Goal: Transaction & Acquisition: Purchase product/service

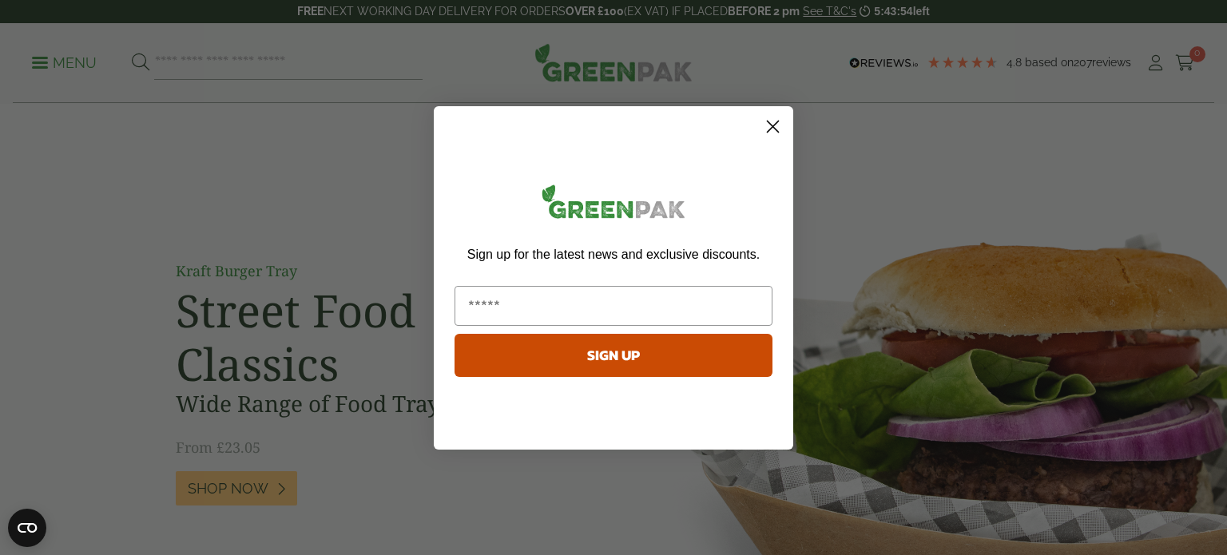
click at [783, 121] on circle "Close dialog" at bounding box center [772, 126] width 26 height 26
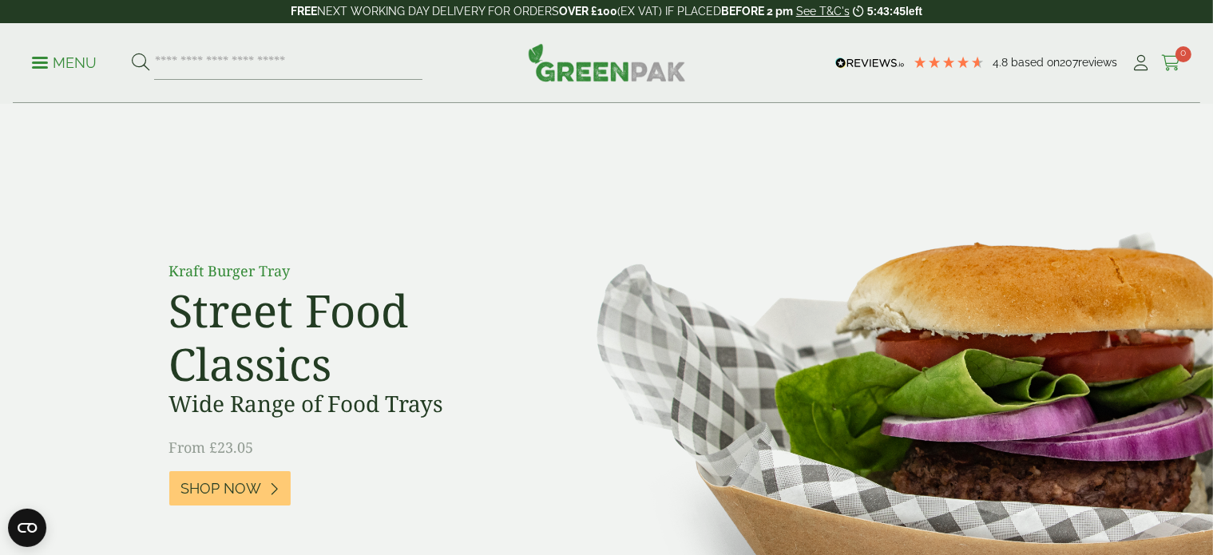
click at [1188, 53] on span "0" at bounding box center [1184, 54] width 16 height 16
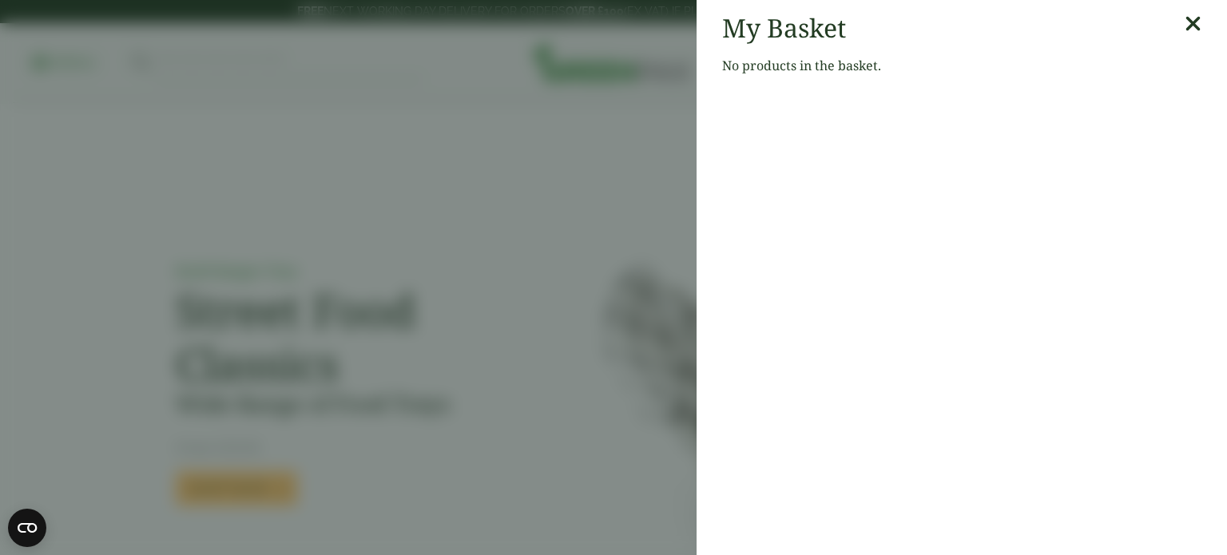
click at [1184, 20] on icon at bounding box center [1192, 24] width 17 height 22
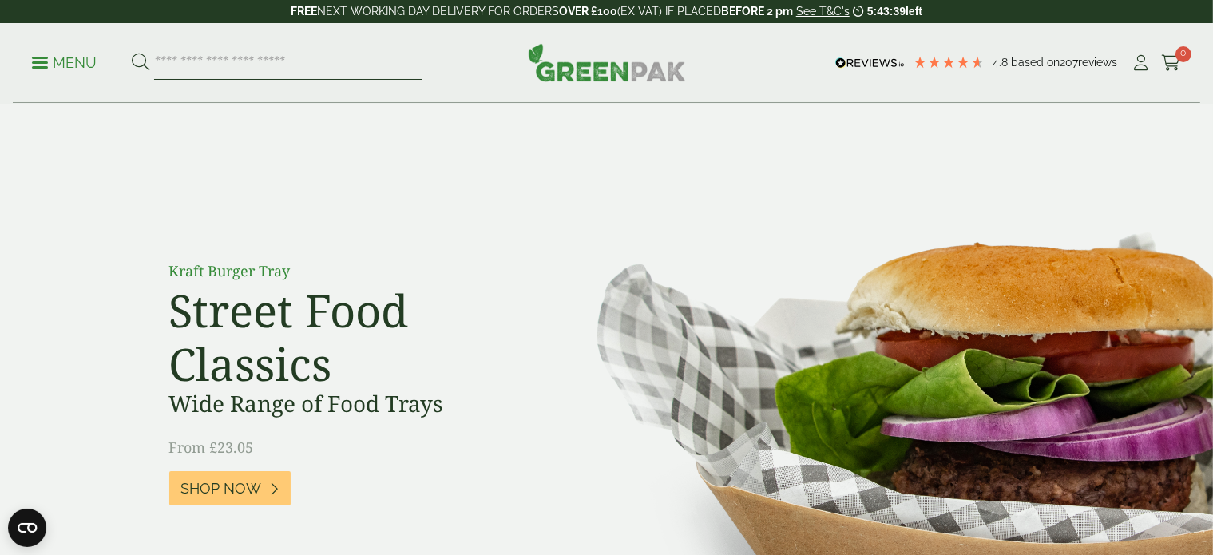
click at [198, 61] on input "search" at bounding box center [288, 63] width 268 height 34
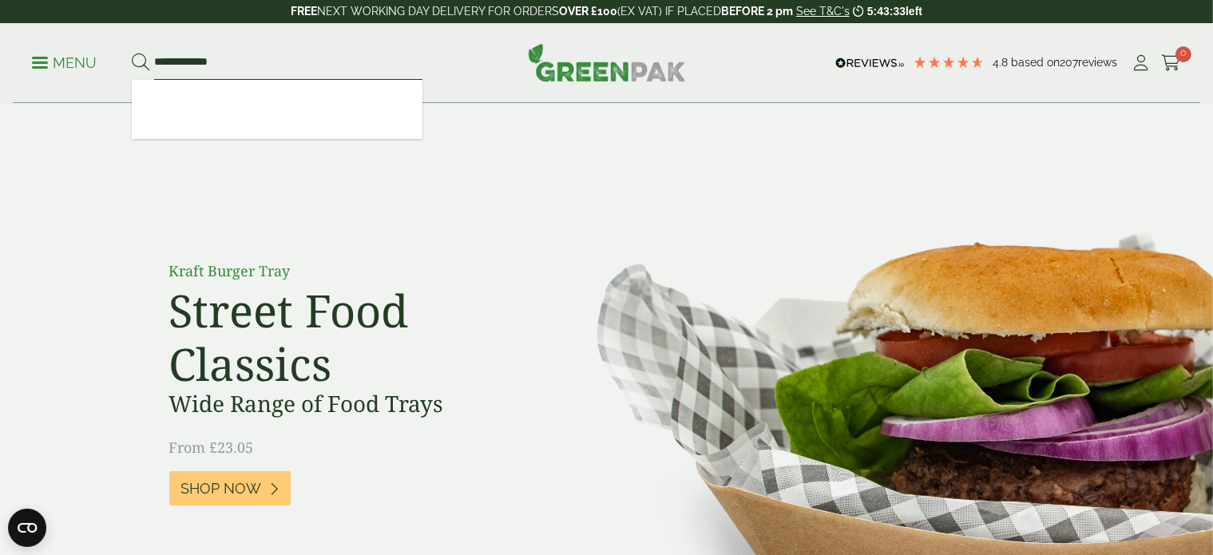
type input "**********"
click at [132, 53] on button at bounding box center [141, 63] width 18 height 21
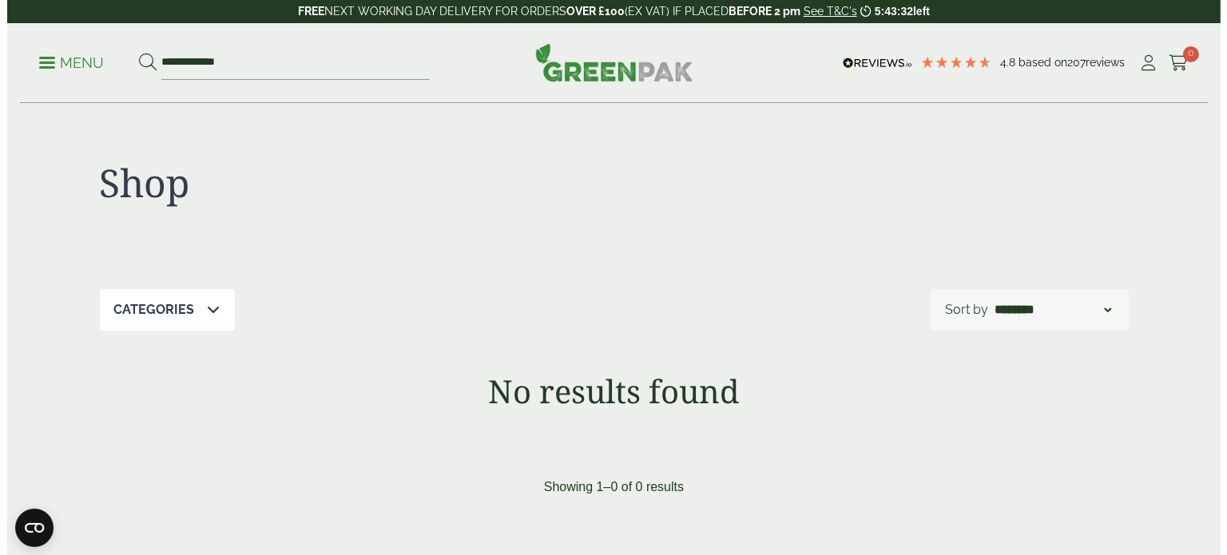
scroll to position [80, 0]
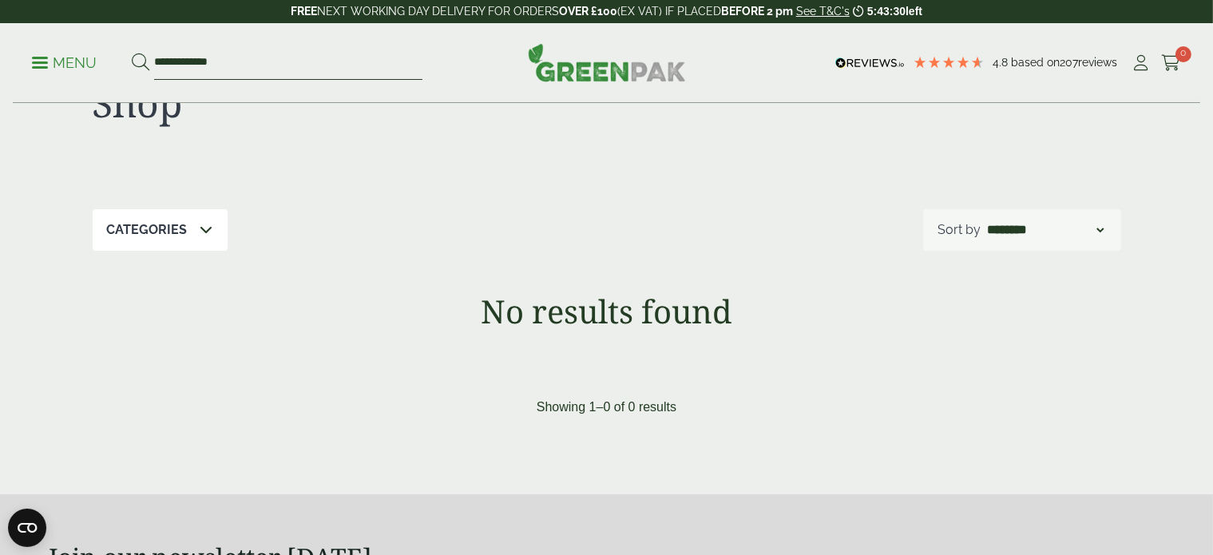
drag, startPoint x: 264, startPoint y: 64, endPoint x: 77, endPoint y: 57, distance: 187.0
click at [77, 57] on ul "**********" at bounding box center [227, 63] width 391 height 34
click at [49, 58] on p "Menu" at bounding box center [64, 63] width 65 height 19
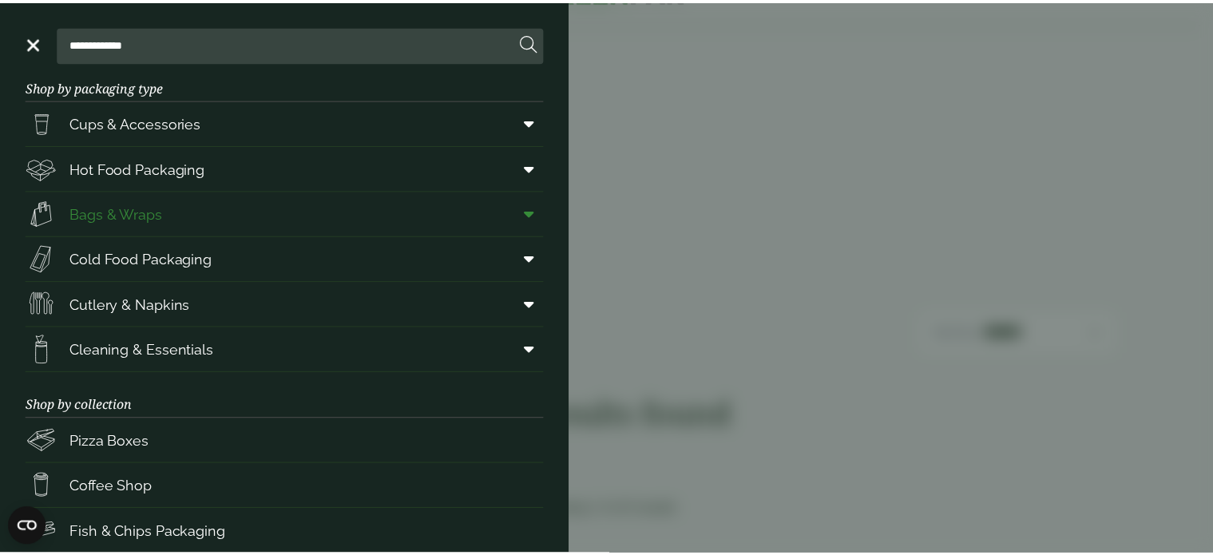
scroll to position [0, 0]
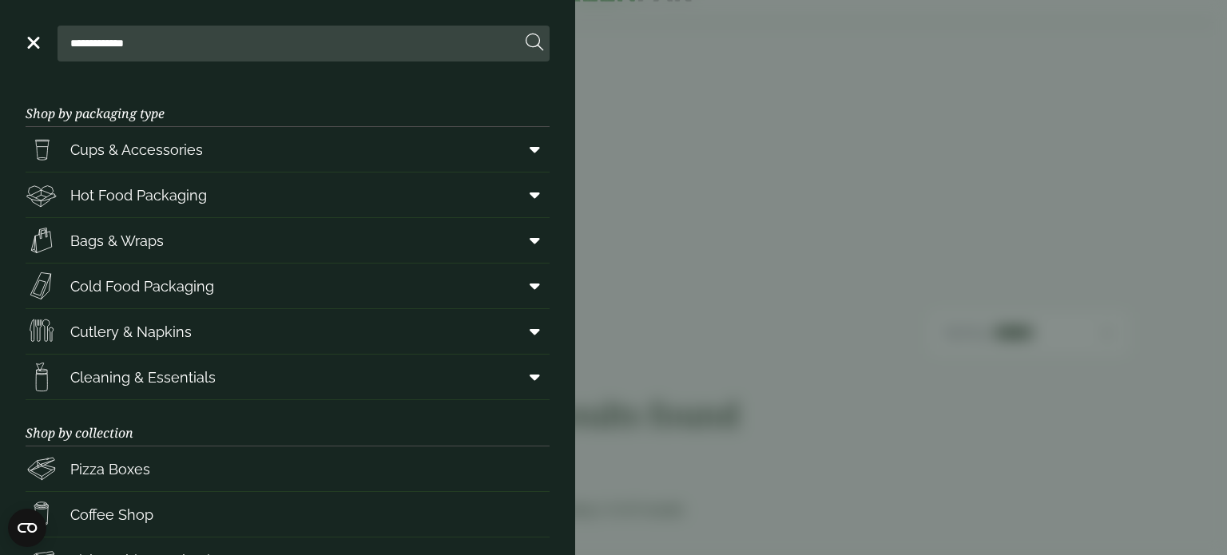
click at [29, 42] on span at bounding box center [32, 43] width 16 height 2
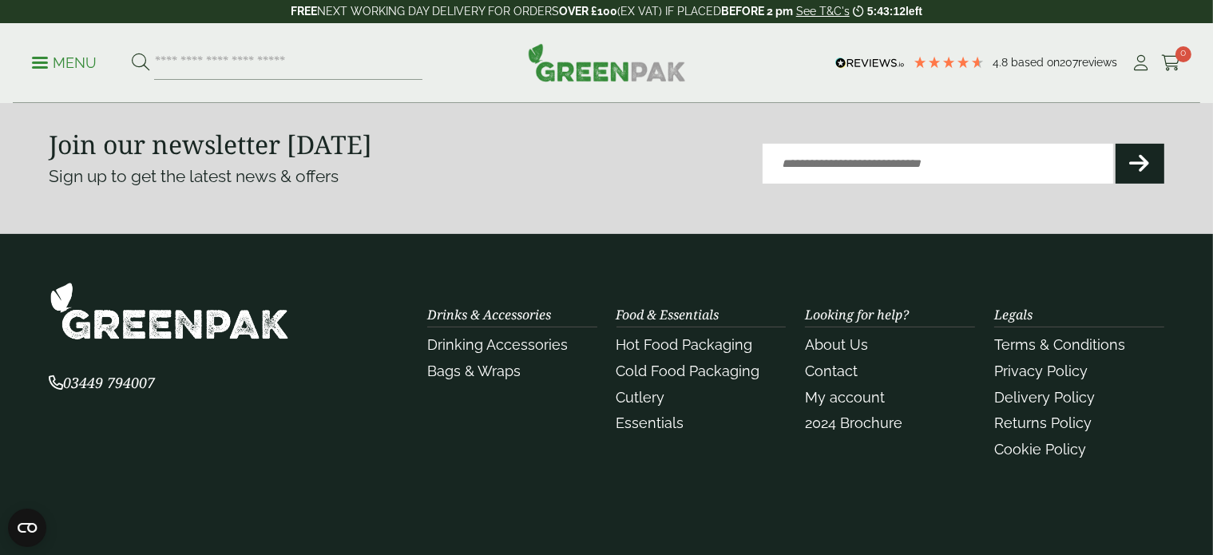
scroll to position [600, 0]
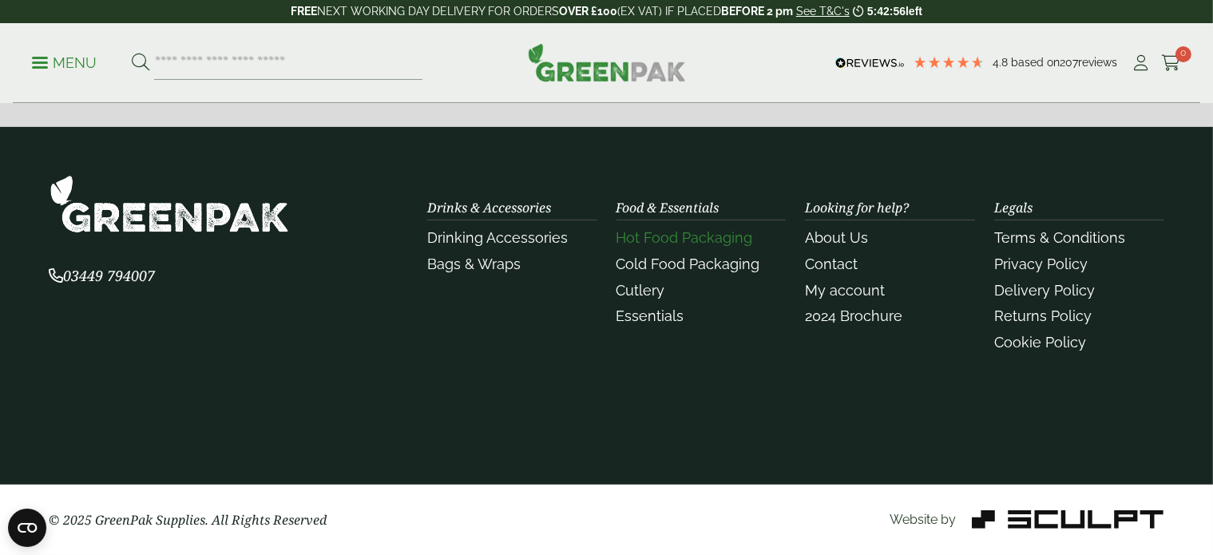
click at [684, 236] on link "Hot Food Packaging" at bounding box center [685, 237] width 137 height 17
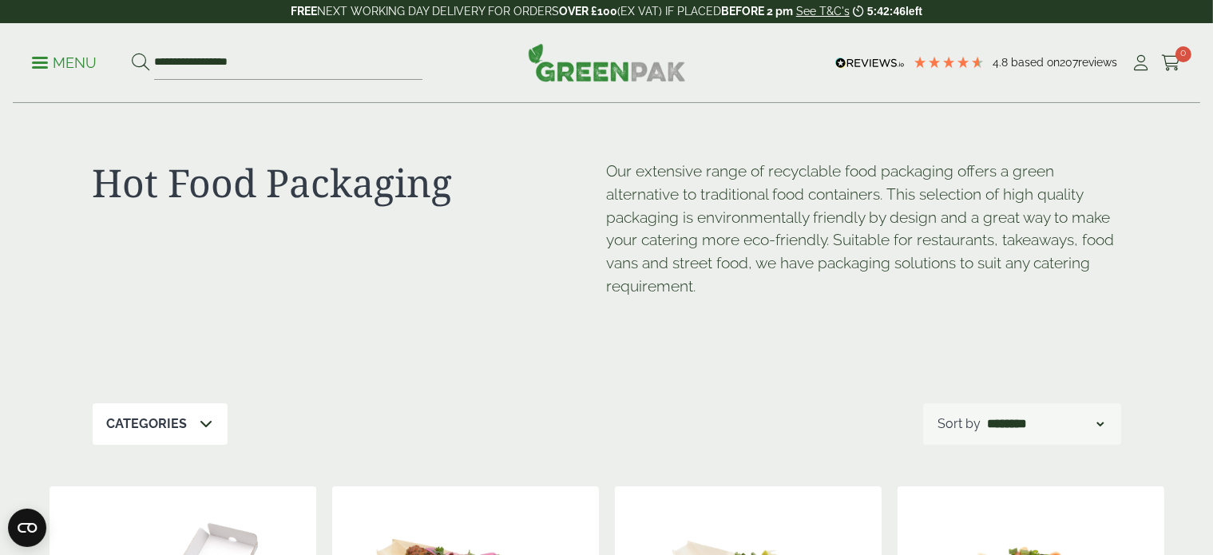
click at [40, 60] on p "Menu" at bounding box center [64, 63] width 65 height 19
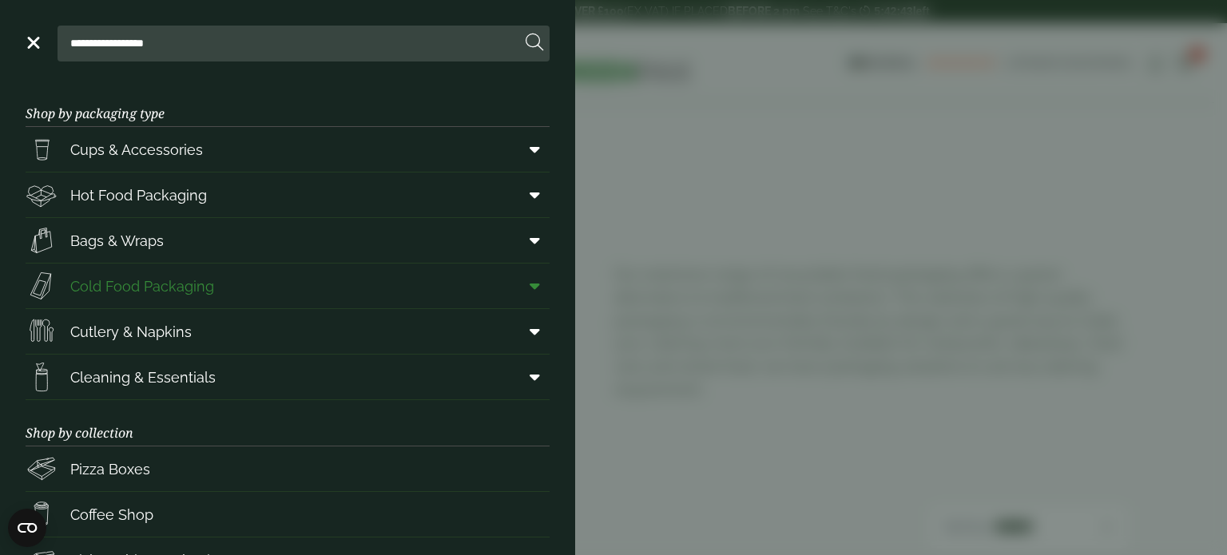
click at [128, 278] on span "Cold Food Packaging" at bounding box center [142, 287] width 144 height 22
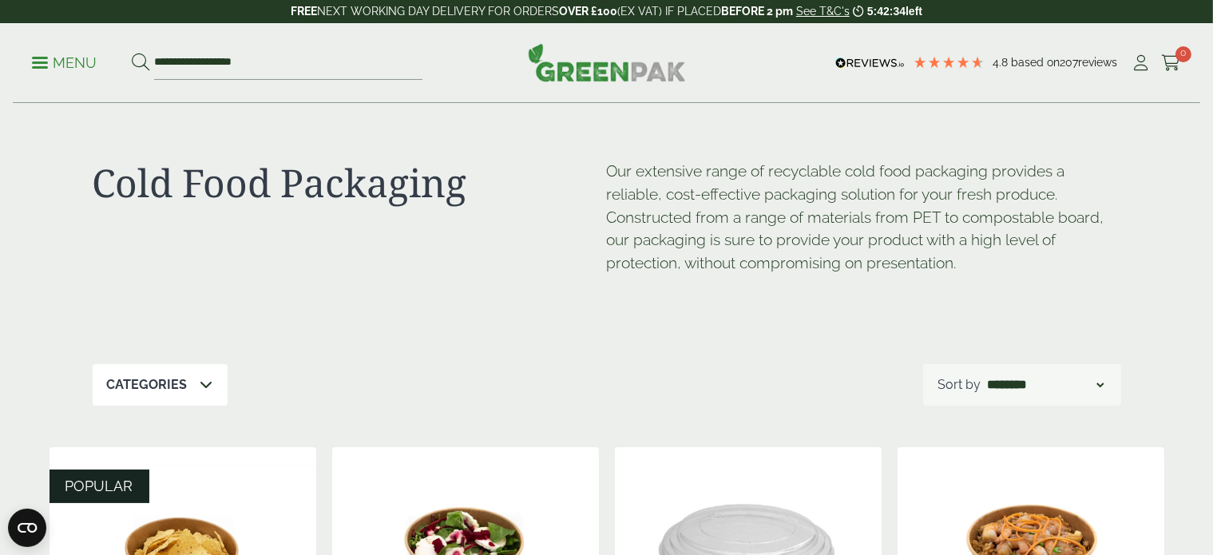
click at [35, 62] on span at bounding box center [40, 62] width 16 height 2
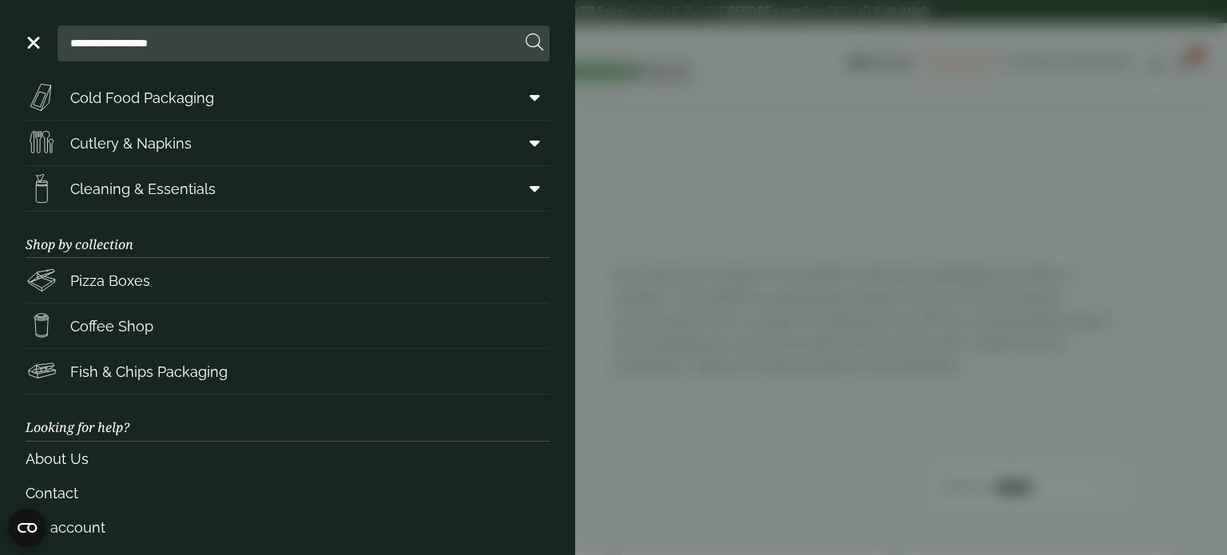
scroll to position [236, 0]
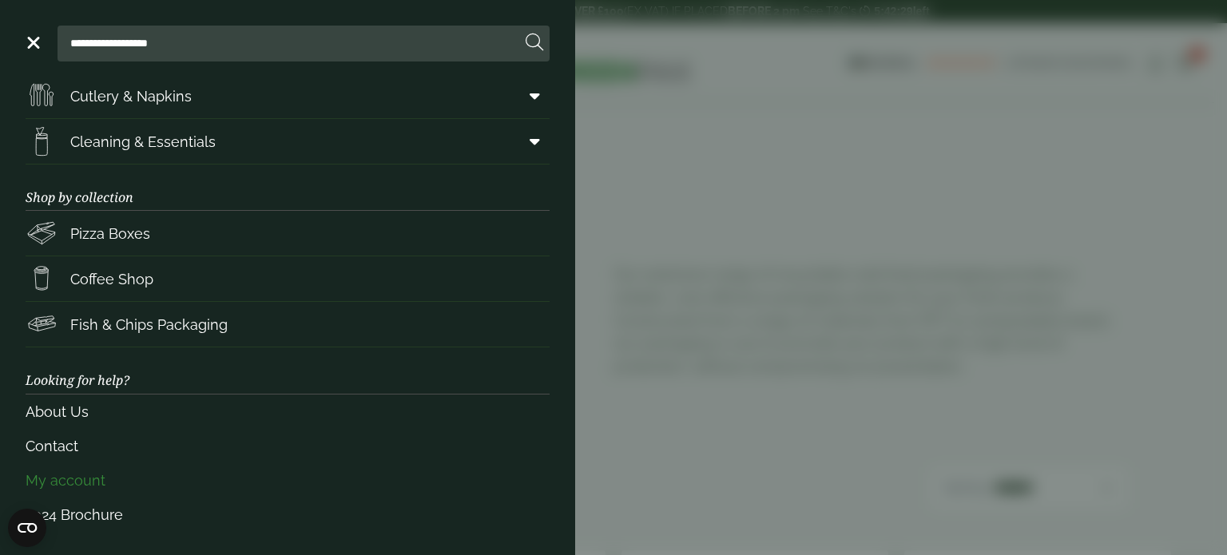
click at [81, 472] on link "My account" at bounding box center [288, 480] width 524 height 34
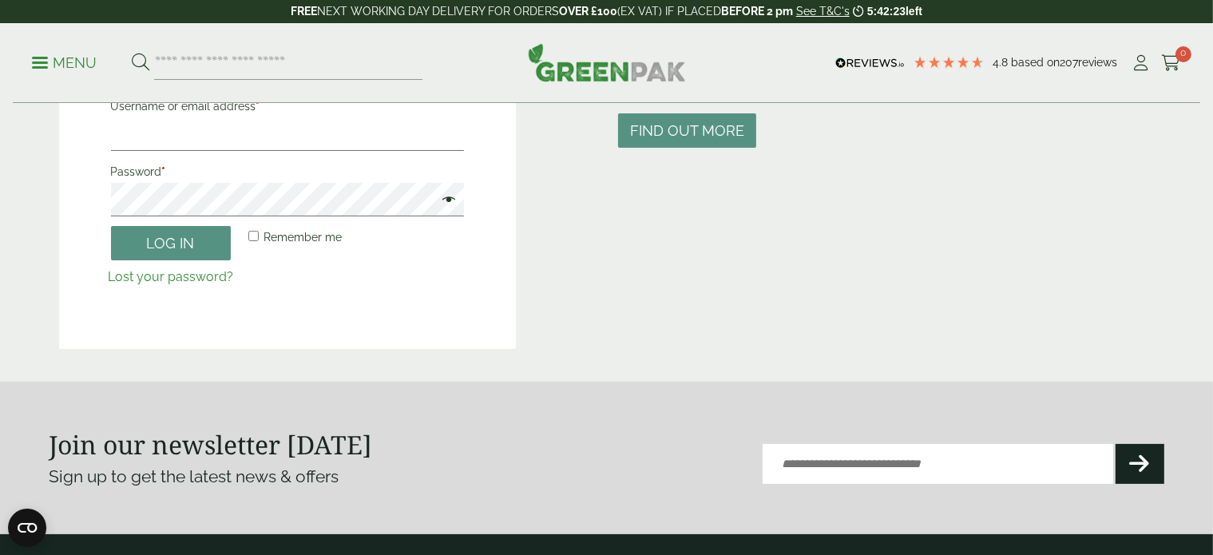
scroll to position [240, 0]
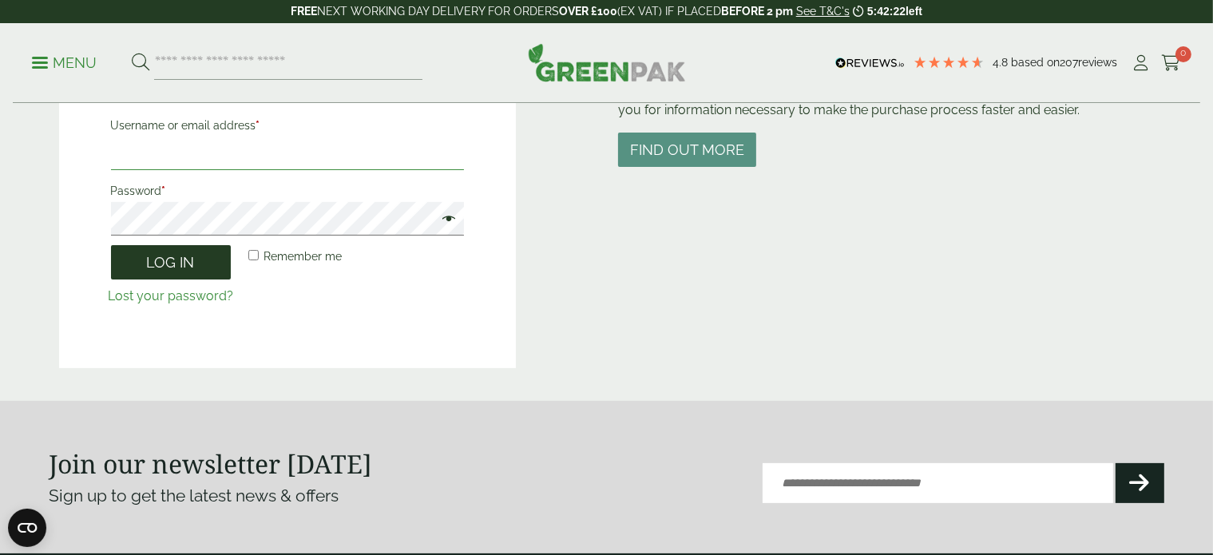
type input "**********"
click at [162, 266] on button "Log in" at bounding box center [171, 262] width 120 height 34
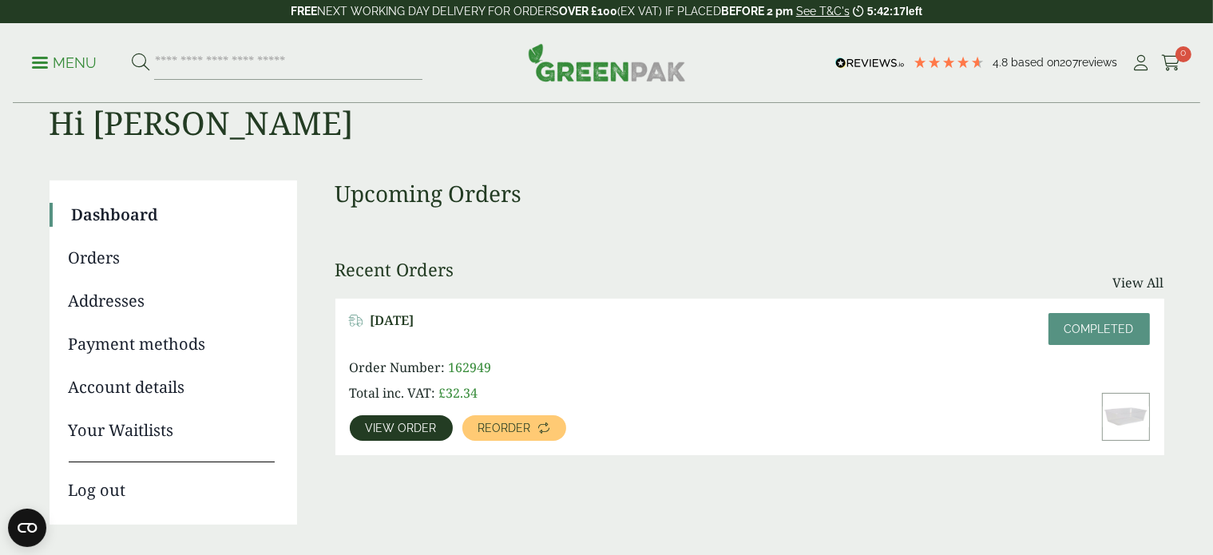
scroll to position [80, 0]
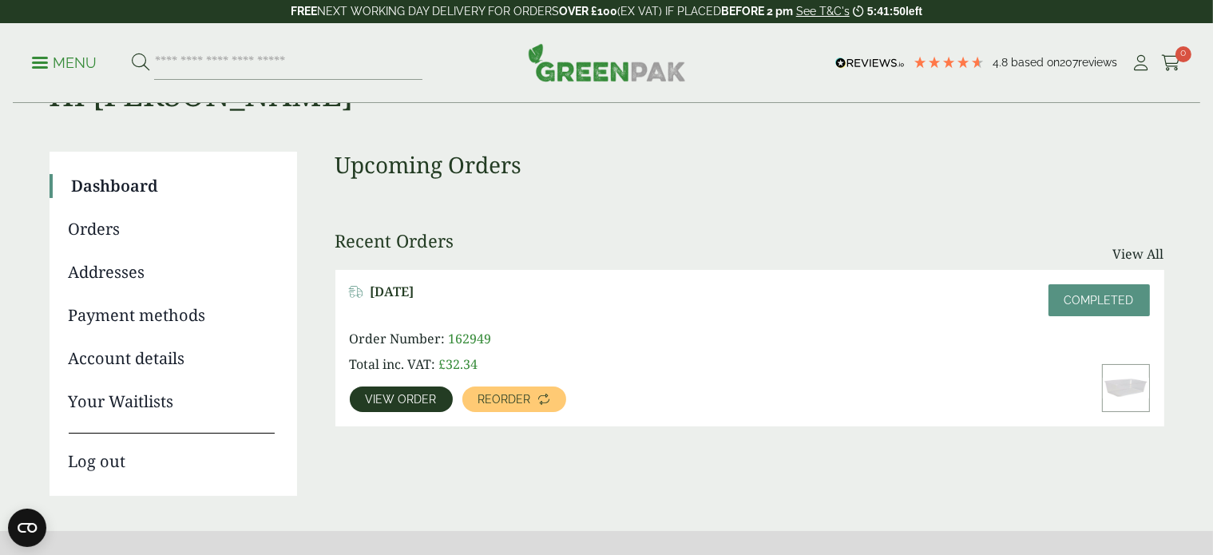
click at [406, 398] on span "View order" at bounding box center [401, 399] width 71 height 11
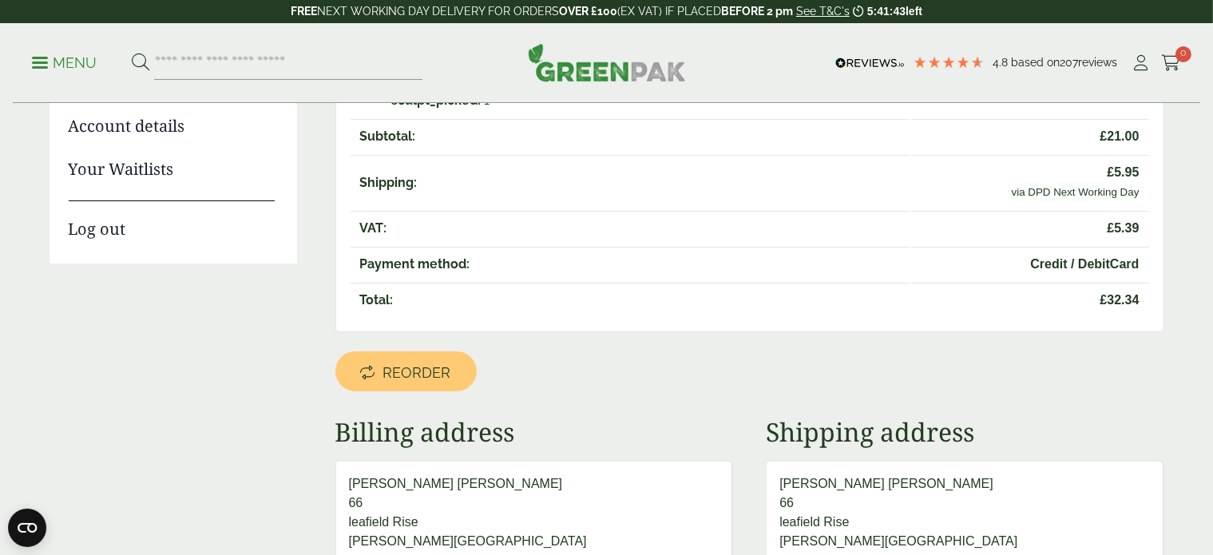
scroll to position [479, 0]
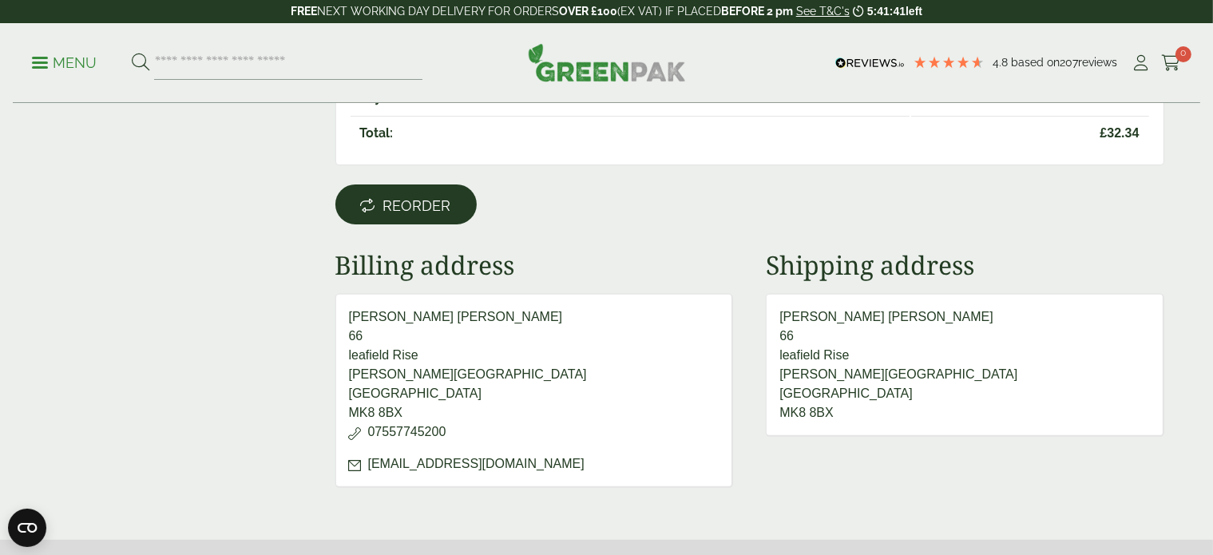
click at [438, 198] on span "Reorder" at bounding box center [417, 206] width 68 height 18
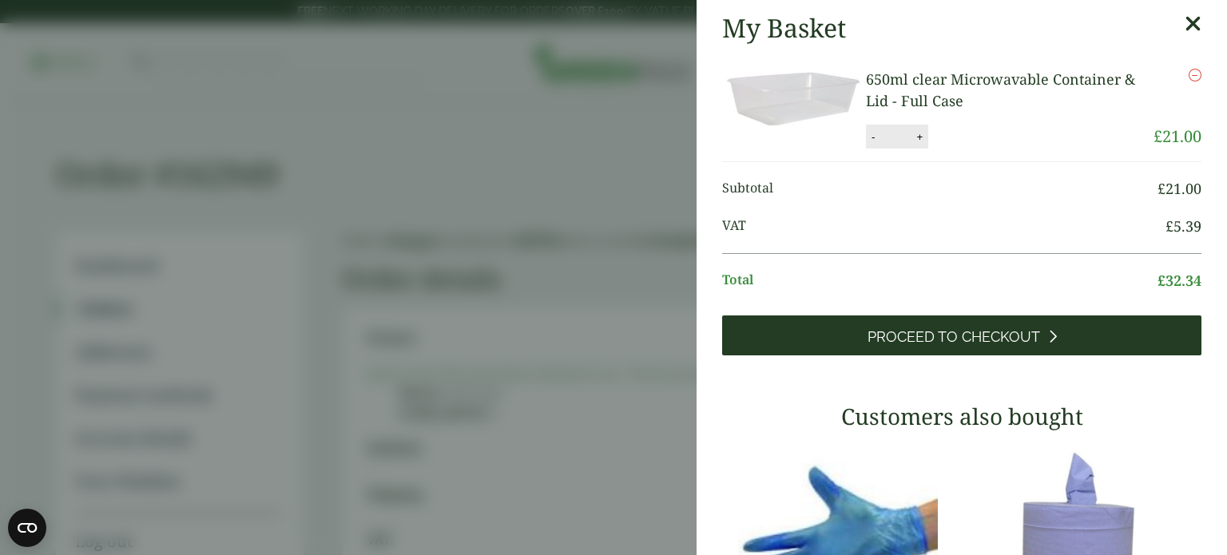
click at [909, 331] on span "Proceed to Checkout" at bounding box center [953, 337] width 172 height 18
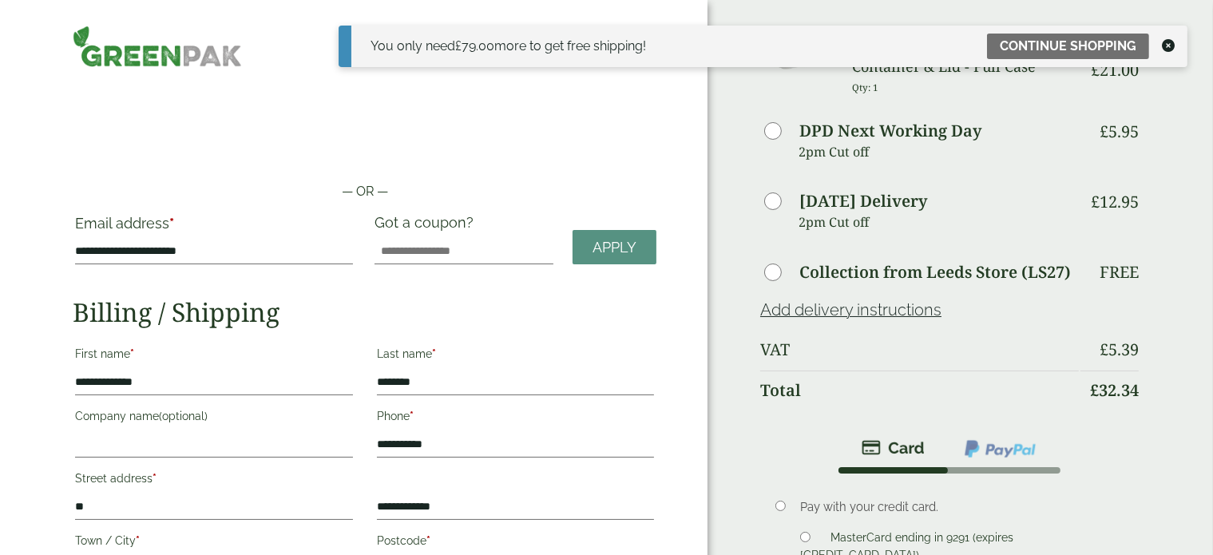
click at [1167, 43] on icon at bounding box center [1168, 45] width 13 height 13
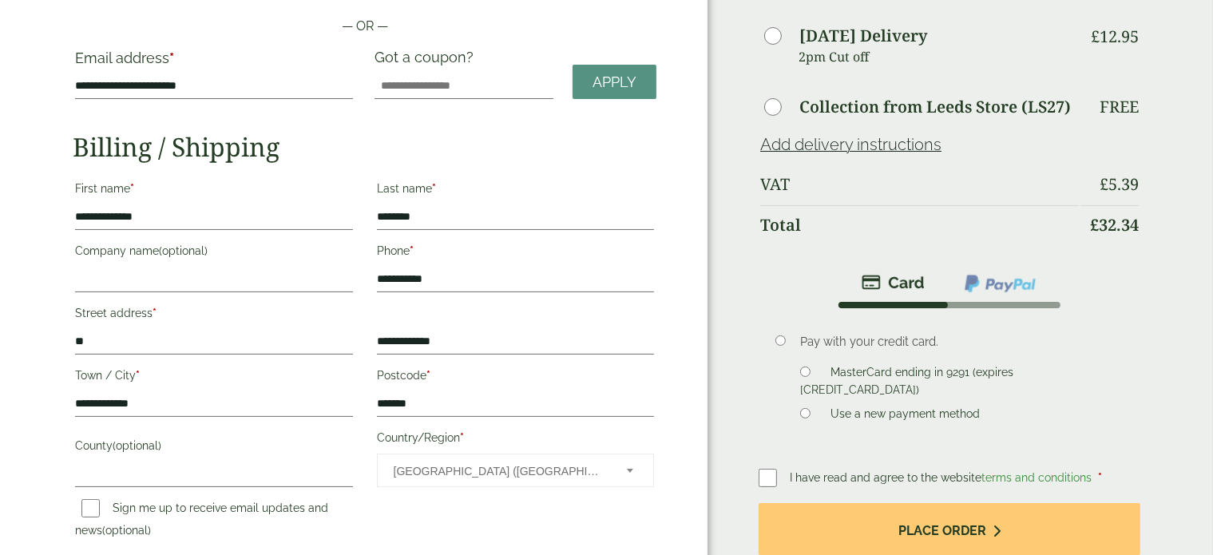
scroll to position [262, 0]
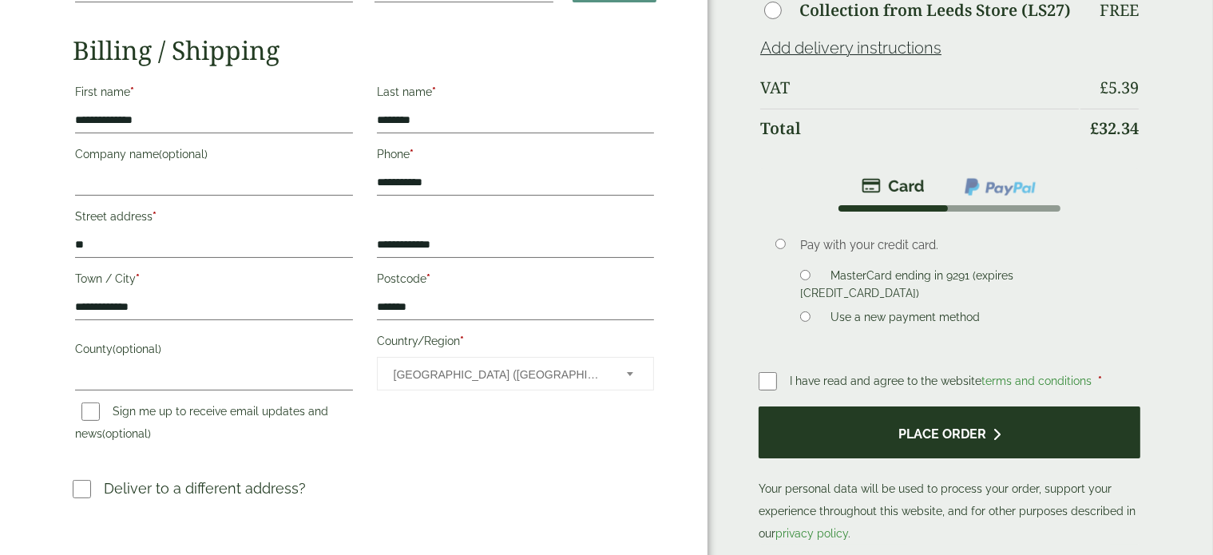
click at [934, 430] on button "Place order" at bounding box center [950, 432] width 382 height 52
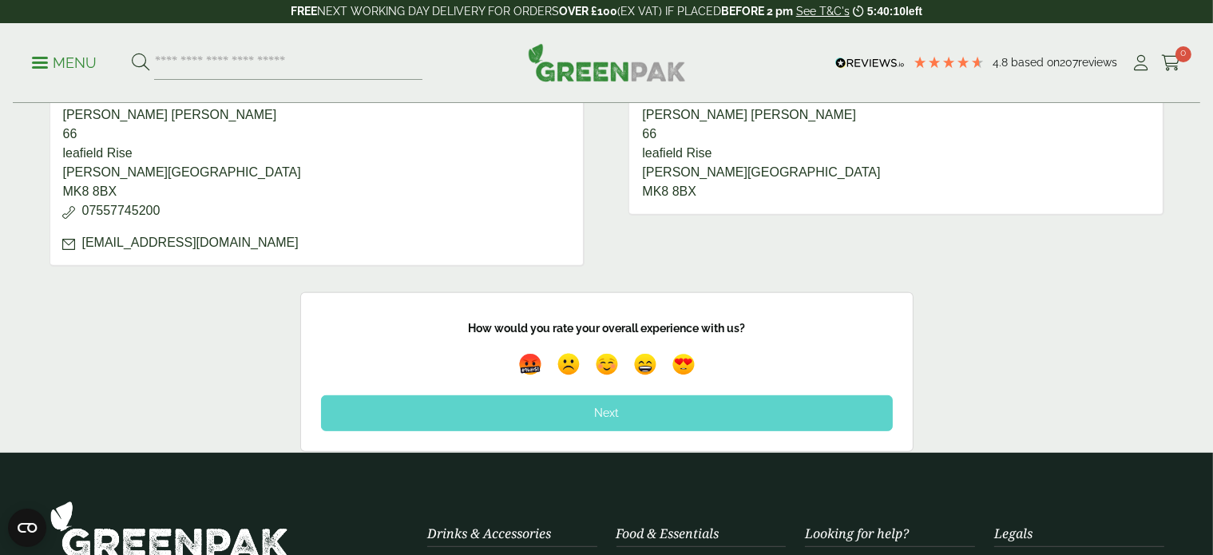
scroll to position [799, 0]
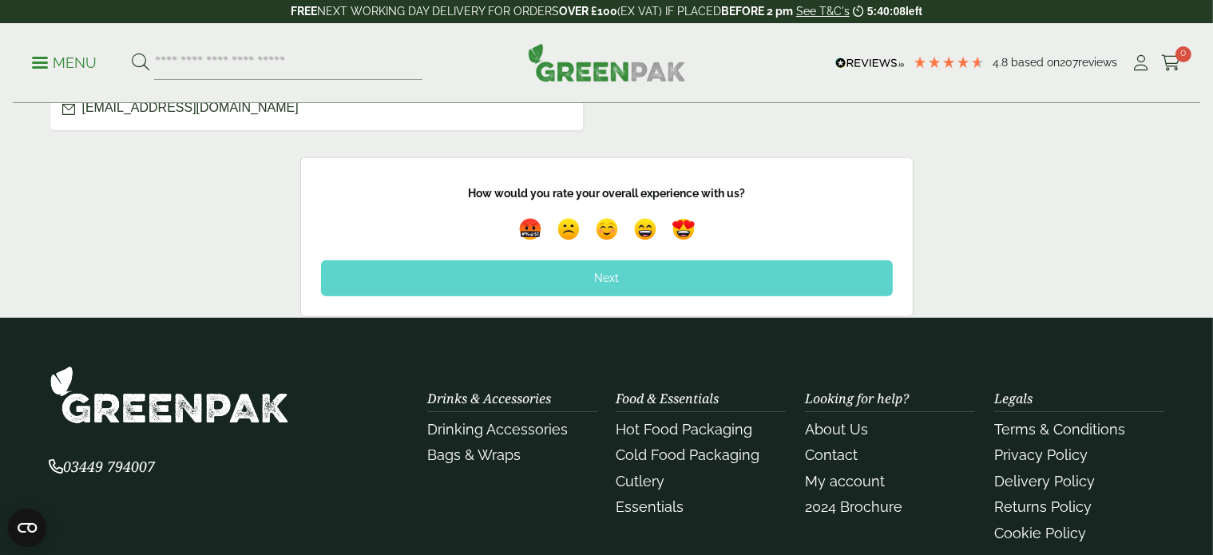
click at [628, 268] on div "Next" at bounding box center [607, 277] width 572 height 35
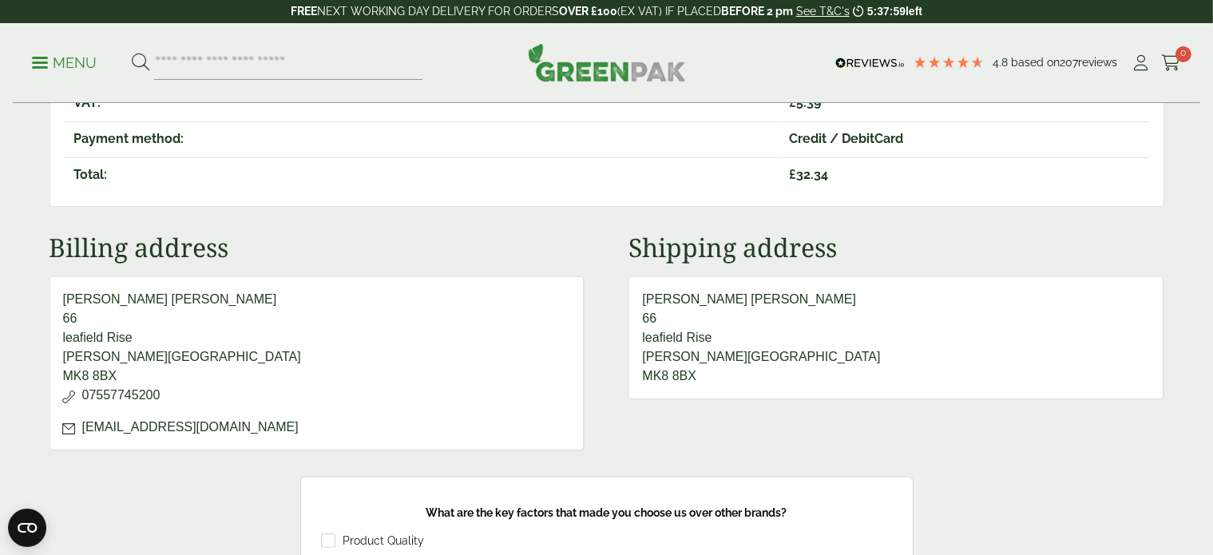
scroll to position [479, 0]
